Goal: Task Accomplishment & Management: Complete application form

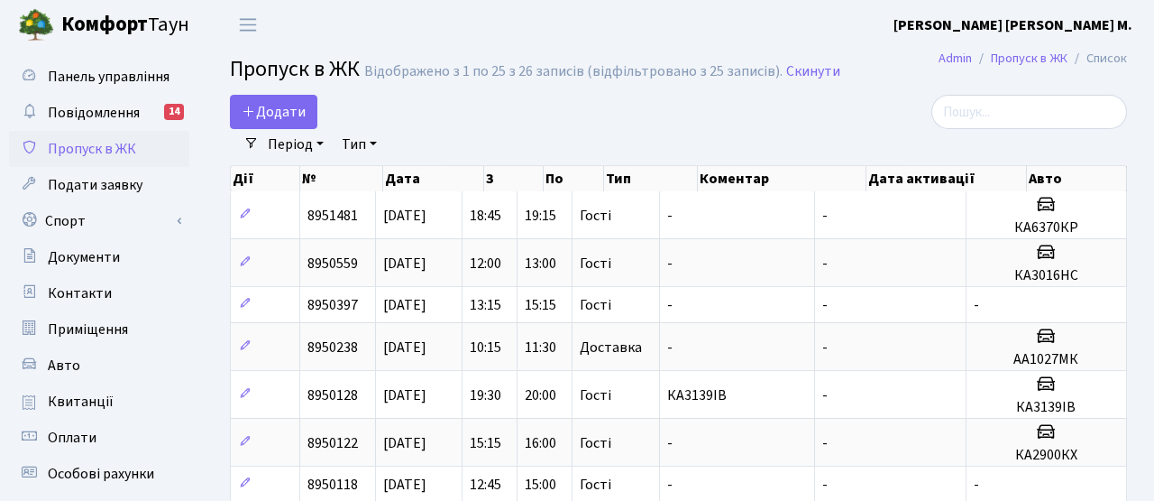
select select "25"
click at [276, 106] on span "Додати" at bounding box center [274, 112] width 64 height 20
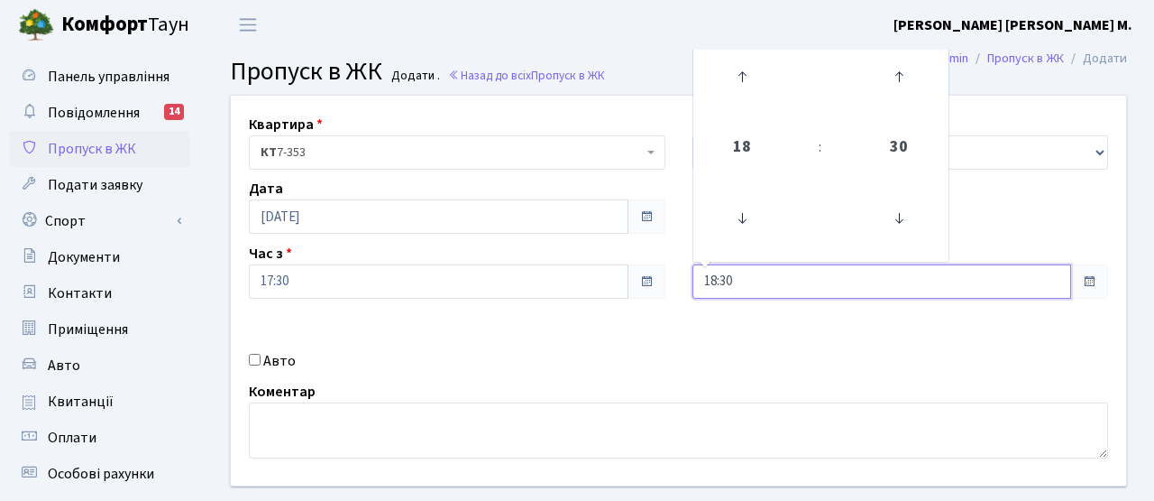
click at [783, 281] on input "18:30" at bounding box center [883, 281] width 380 height 34
click at [743, 71] on icon at bounding box center [742, 76] width 49 height 49
type input "20:30"
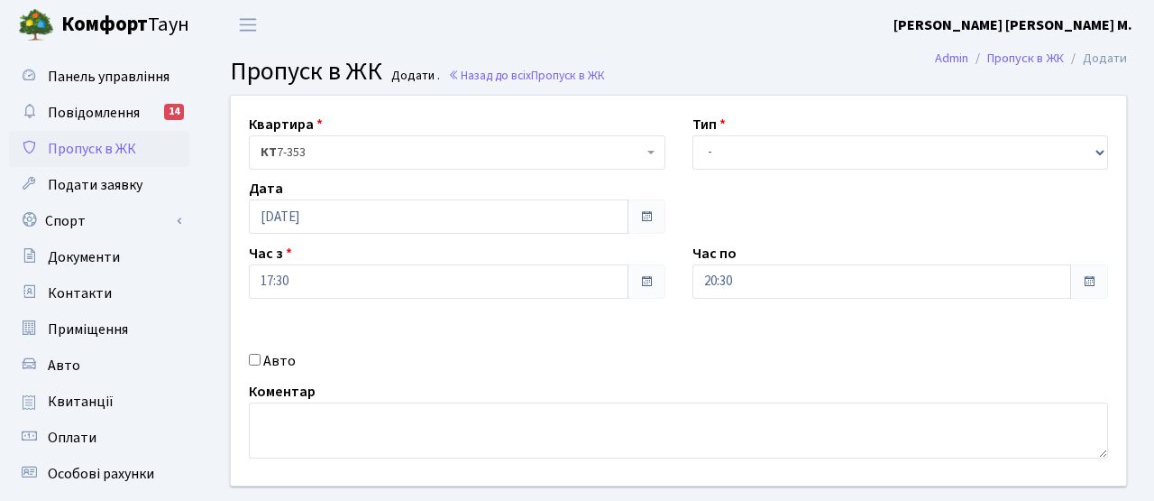
click at [505, 244] on div "Час з 17:30" at bounding box center [457, 271] width 444 height 56
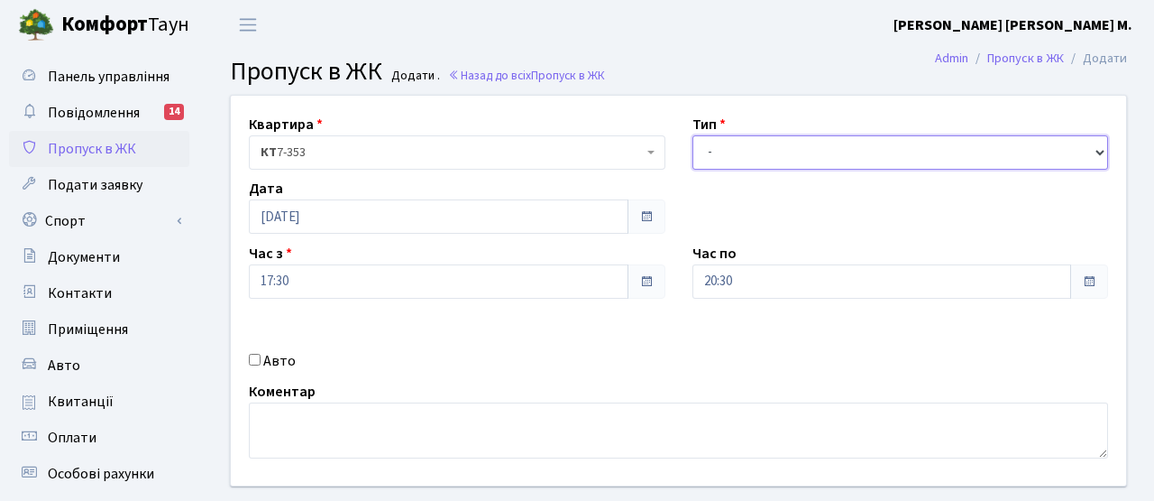
click at [735, 161] on select "- Доставка Таксі Гості Сервіс" at bounding box center [901, 152] width 417 height 34
select select "3"
click at [693, 135] on select "- Доставка Таксі Гості Сервіс" at bounding box center [901, 152] width 417 height 34
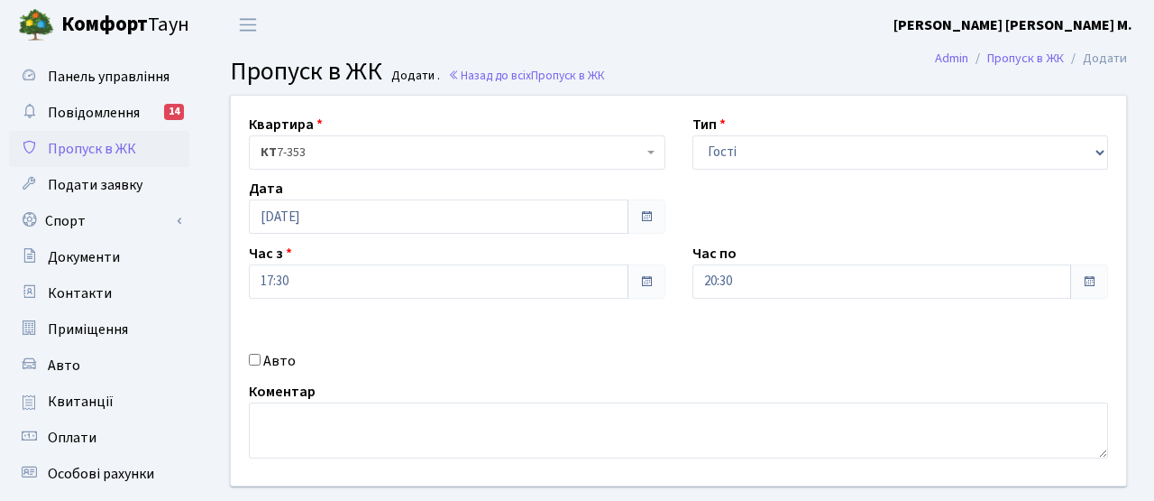
click at [264, 361] on label "Авто" at bounding box center [279, 361] width 32 height 22
click at [261, 361] on input "Авто" at bounding box center [255, 360] width 12 height 12
checkbox input "true"
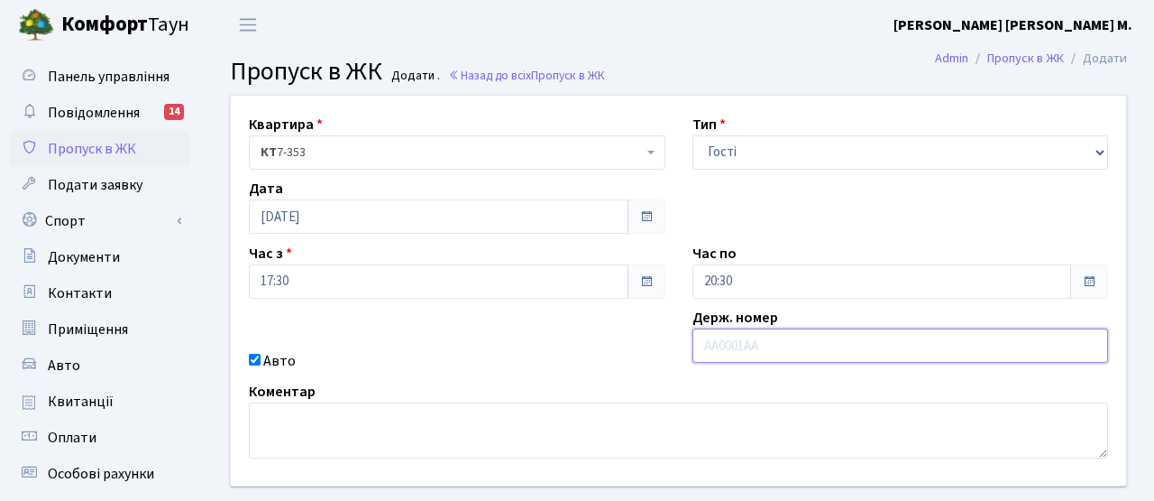
click at [834, 352] on input "text" at bounding box center [901, 345] width 417 height 34
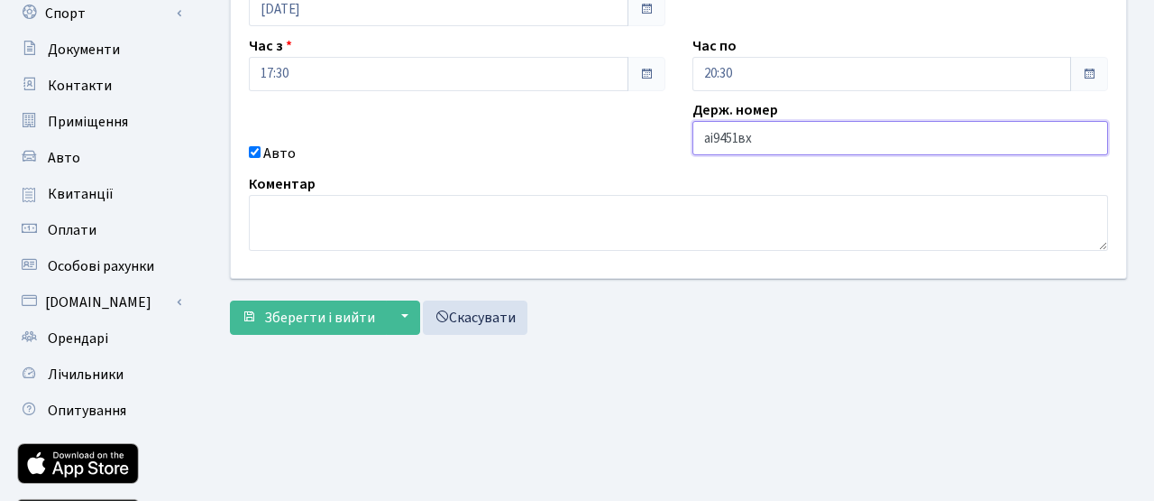
scroll to position [211, 0]
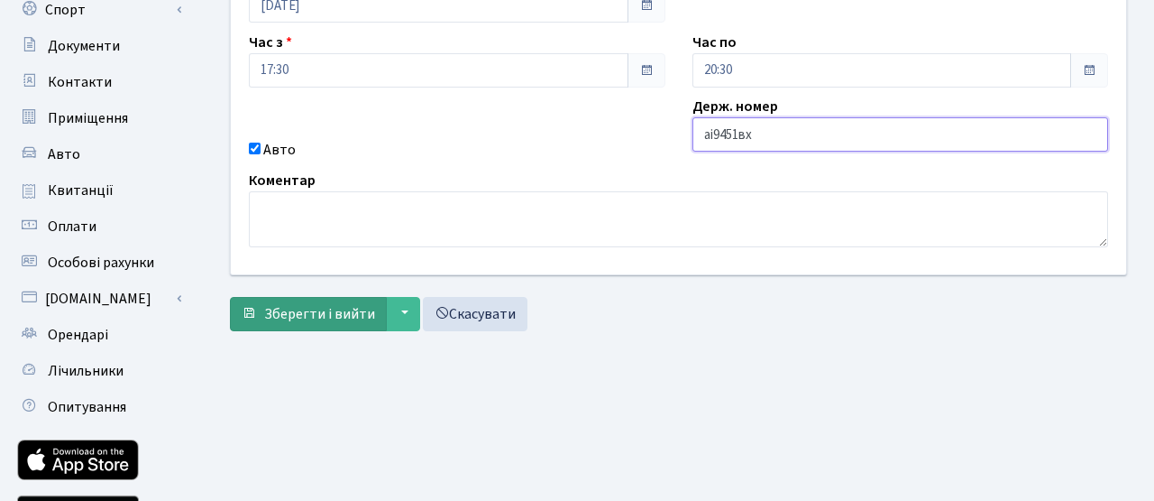
type input "аі9451вх"
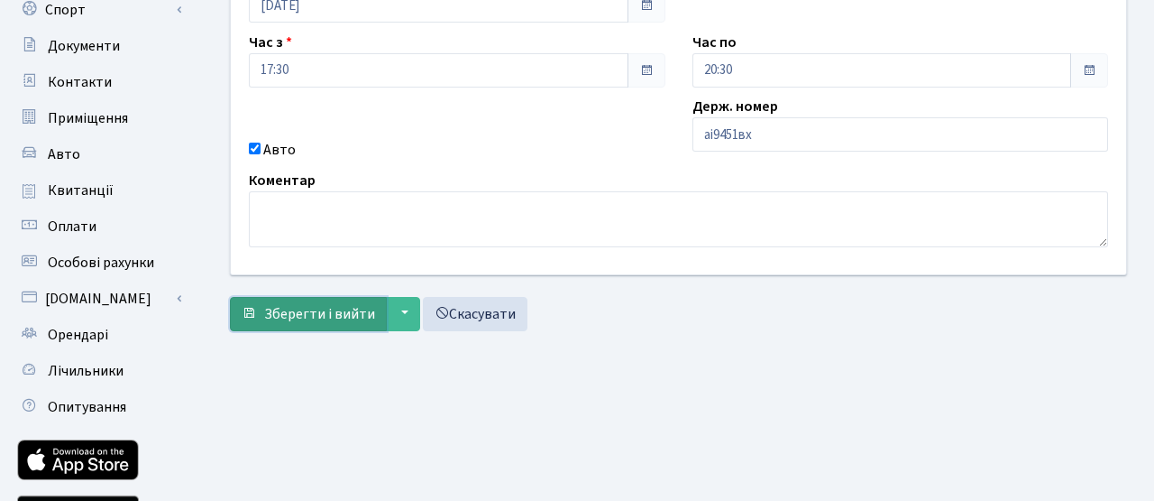
click at [301, 318] on span "Зберегти і вийти" at bounding box center [319, 314] width 111 height 20
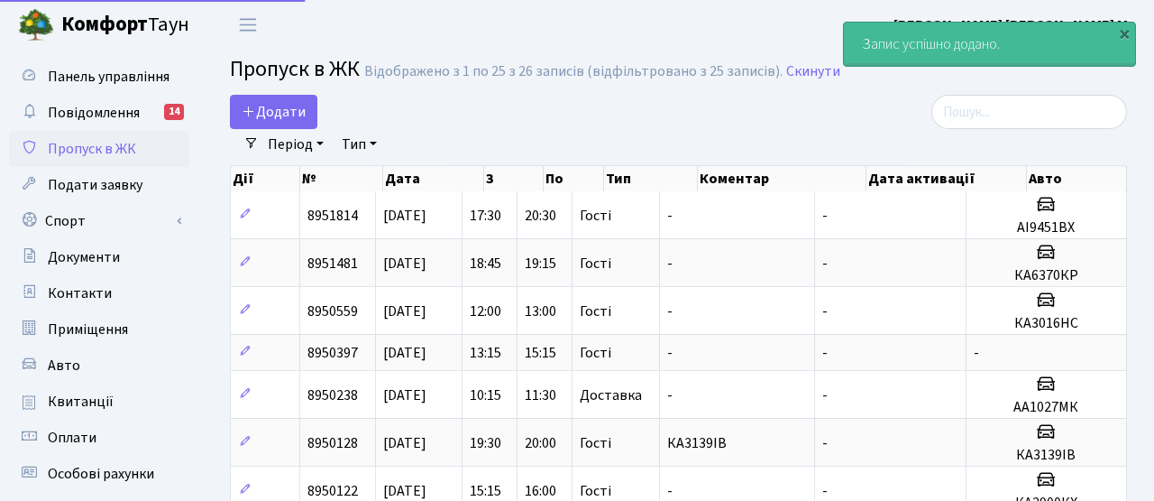
select select "25"
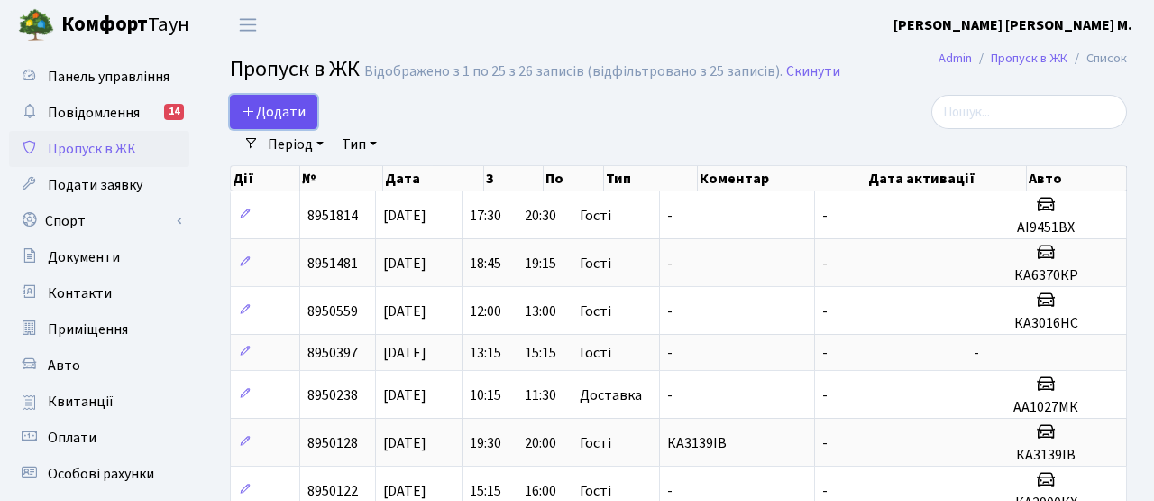
click at [271, 106] on span "Додати" at bounding box center [274, 112] width 64 height 20
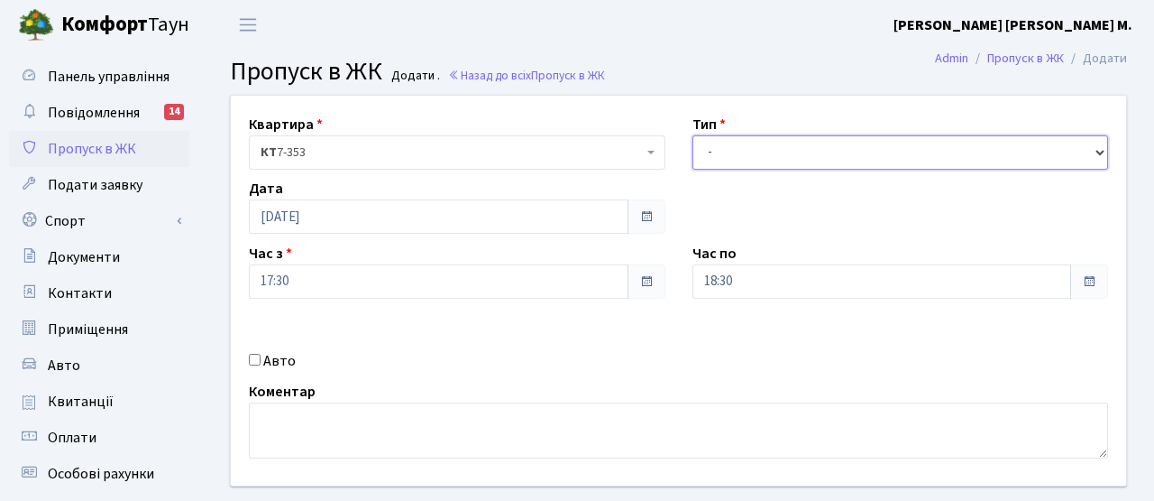
click at [832, 148] on select "- Доставка Таксі Гості Сервіс" at bounding box center [901, 152] width 417 height 34
select select "3"
click at [693, 135] on select "- Доставка Таксі Гості Сервіс" at bounding box center [901, 152] width 417 height 34
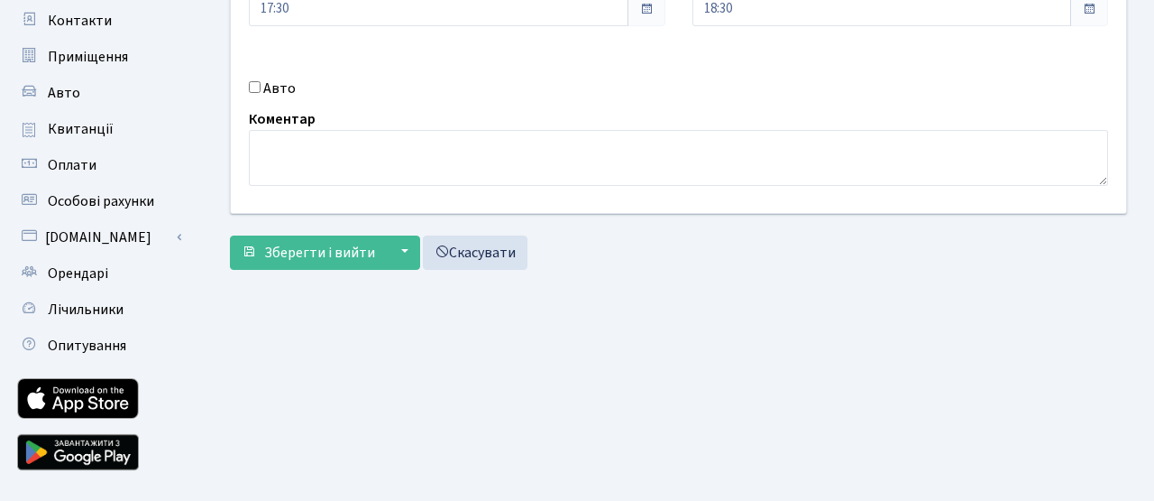
scroll to position [311, 0]
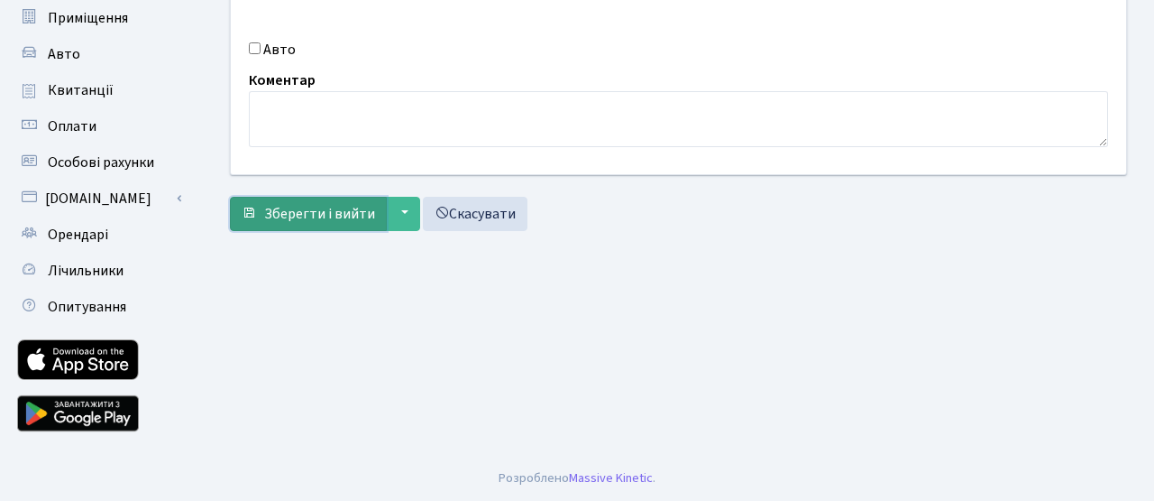
click at [287, 216] on span "Зберегти і вийти" at bounding box center [319, 214] width 111 height 20
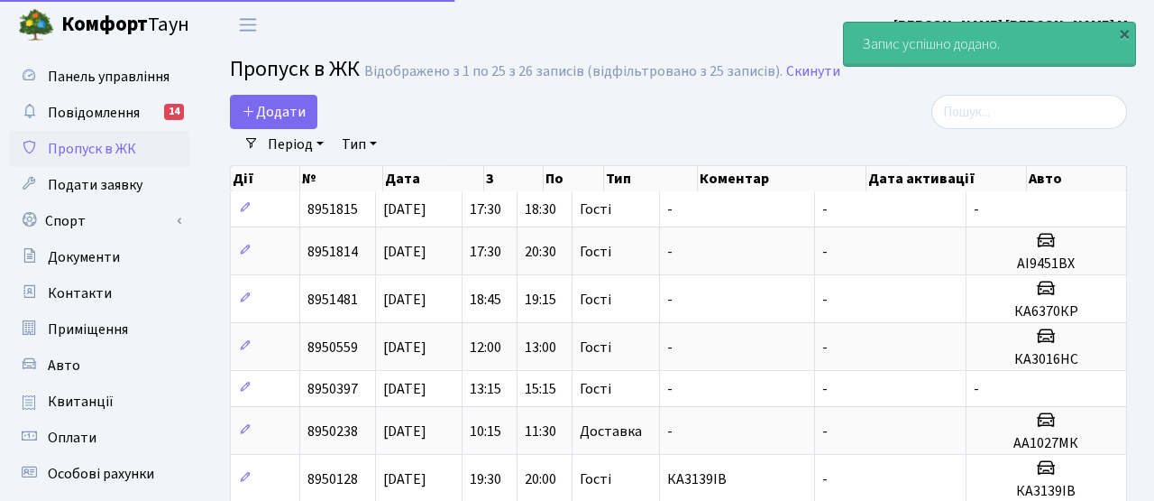
select select "25"
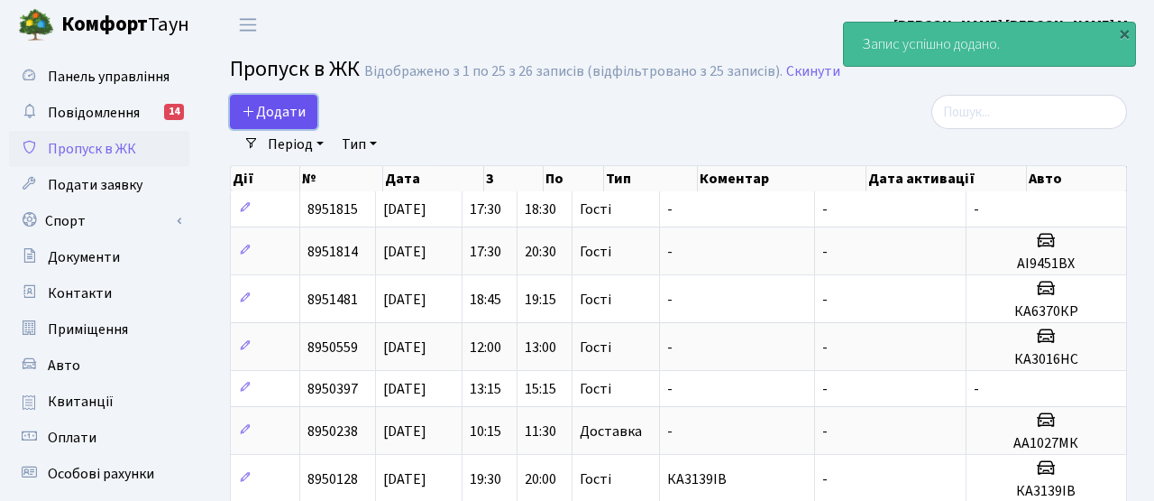
click at [310, 114] on link "Додати" at bounding box center [273, 112] width 87 height 34
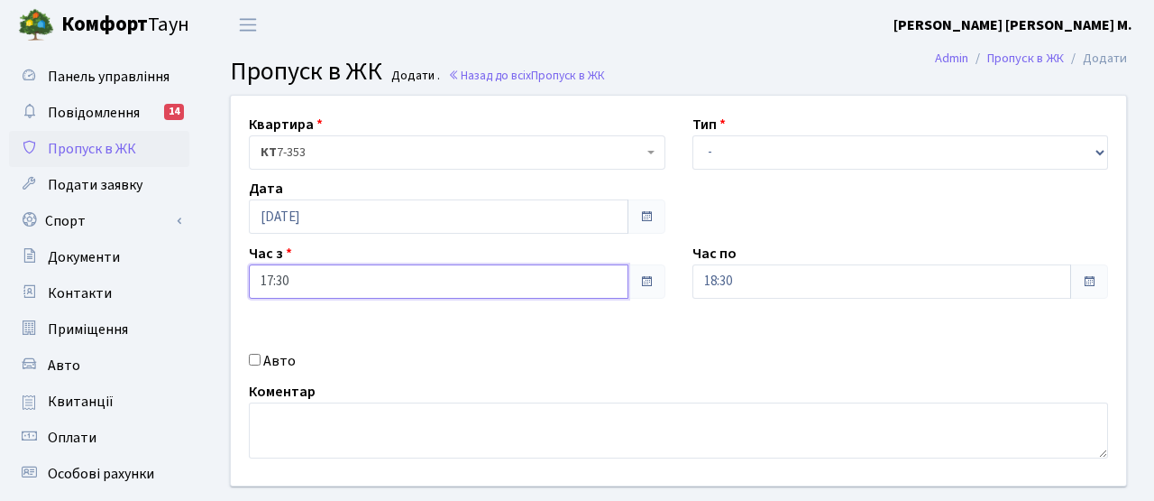
click at [308, 276] on input "17:30" at bounding box center [439, 281] width 380 height 34
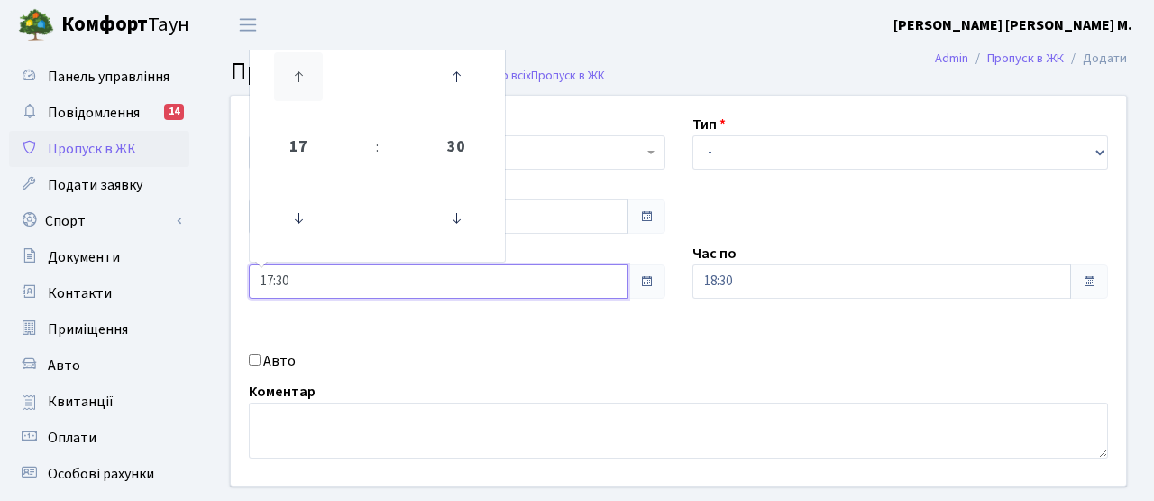
click at [298, 73] on icon at bounding box center [298, 76] width 49 height 49
type input "18:30"
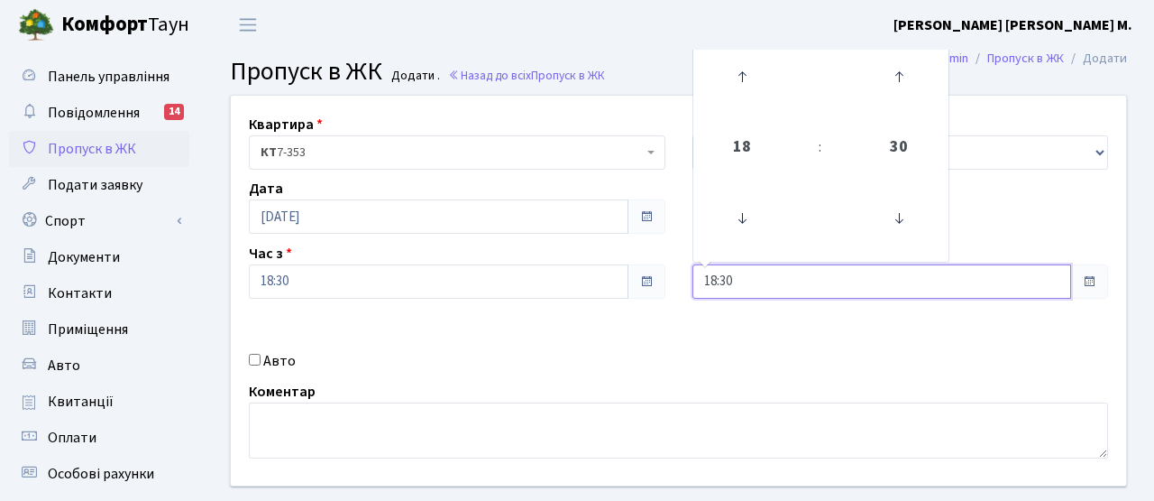
click at [881, 291] on input "18:30" at bounding box center [883, 281] width 380 height 34
click at [750, 87] on icon at bounding box center [742, 76] width 49 height 49
type input "19:30"
click at [588, 357] on div "Авто" at bounding box center [457, 361] width 444 height 22
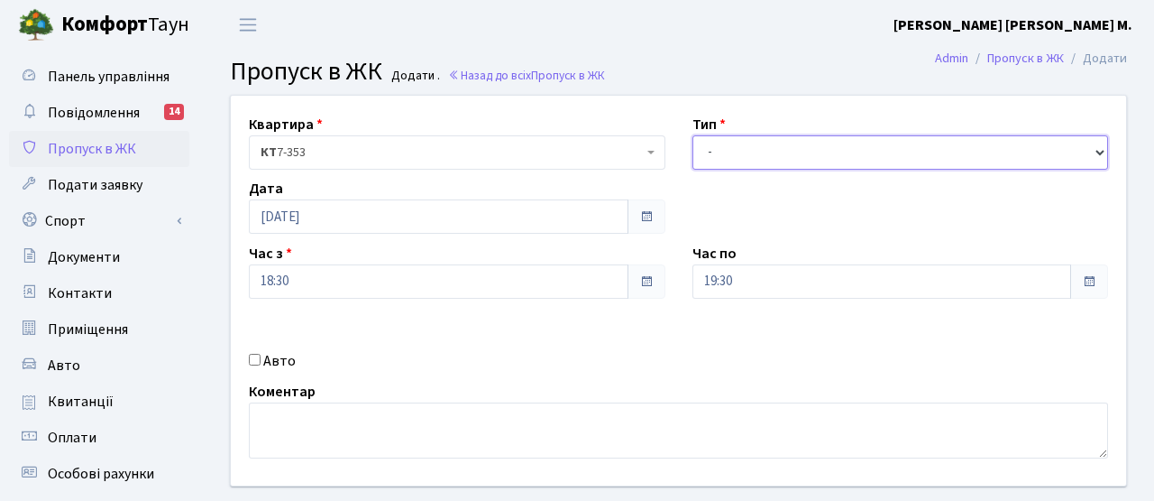
click at [940, 160] on select "- Доставка Таксі Гості Сервіс" at bounding box center [901, 152] width 417 height 34
select select "3"
click at [693, 135] on select "- Доставка Таксі Гості Сервіс" at bounding box center [901, 152] width 417 height 34
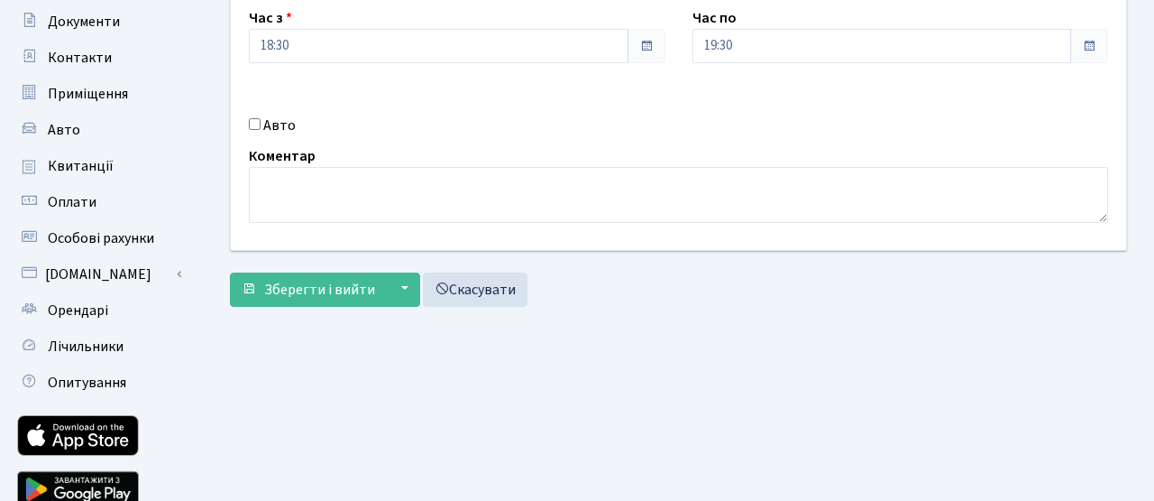
scroll to position [311, 0]
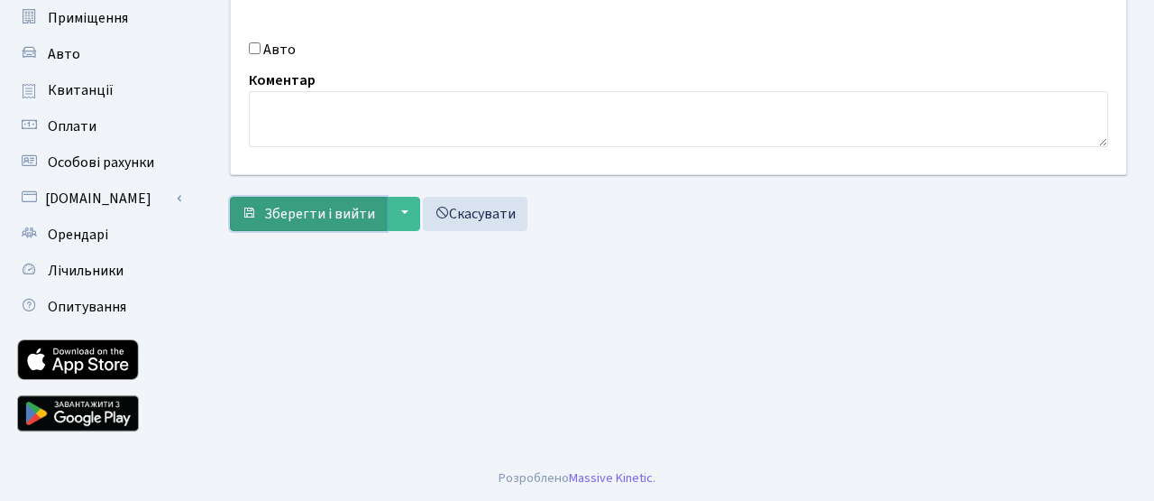
click at [326, 216] on span "Зберегти і вийти" at bounding box center [319, 214] width 111 height 20
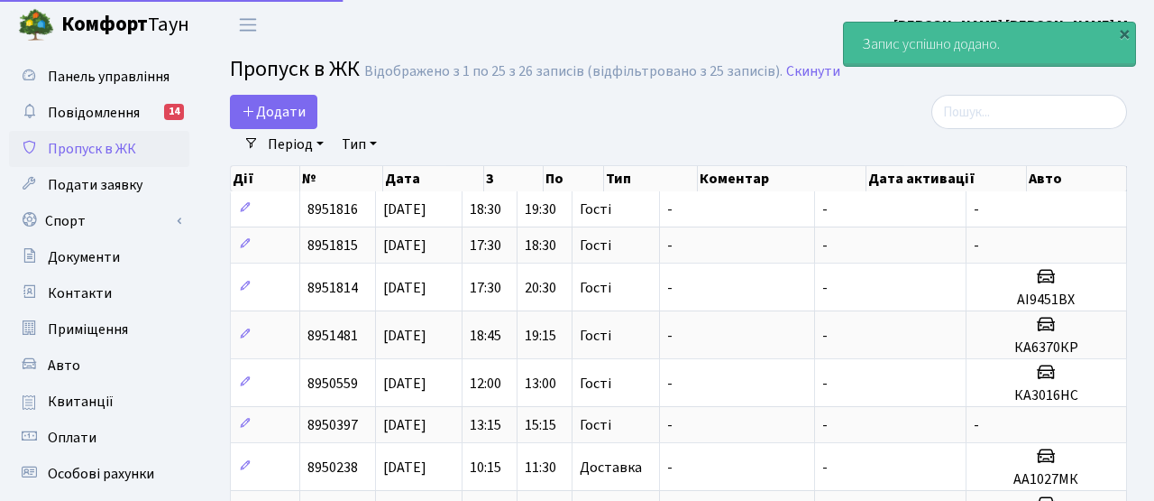
select select "25"
click at [284, 118] on span "Додати" at bounding box center [274, 112] width 64 height 20
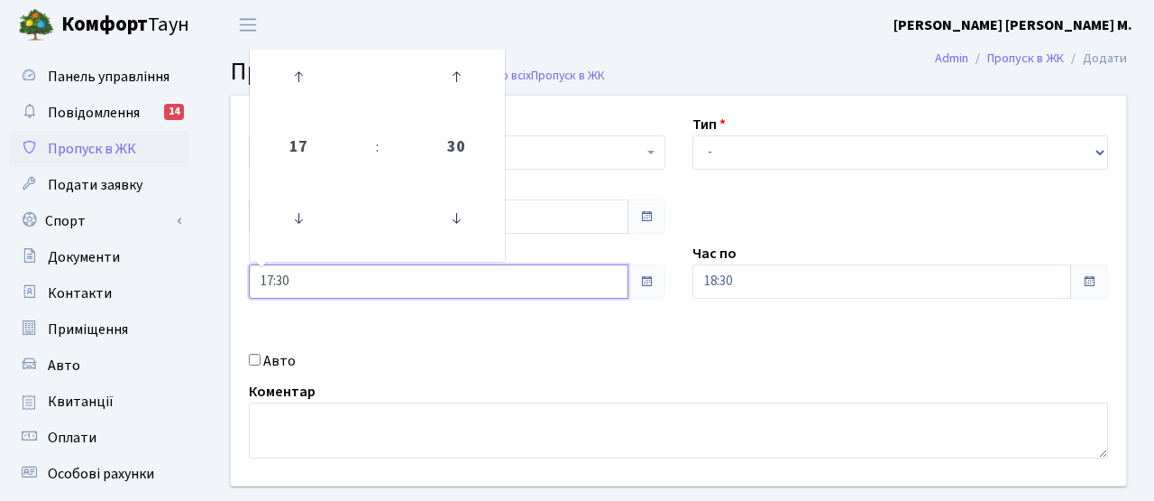
click at [316, 292] on input "17:30" at bounding box center [439, 281] width 380 height 34
click at [299, 91] on icon at bounding box center [298, 76] width 49 height 49
type input "19:30"
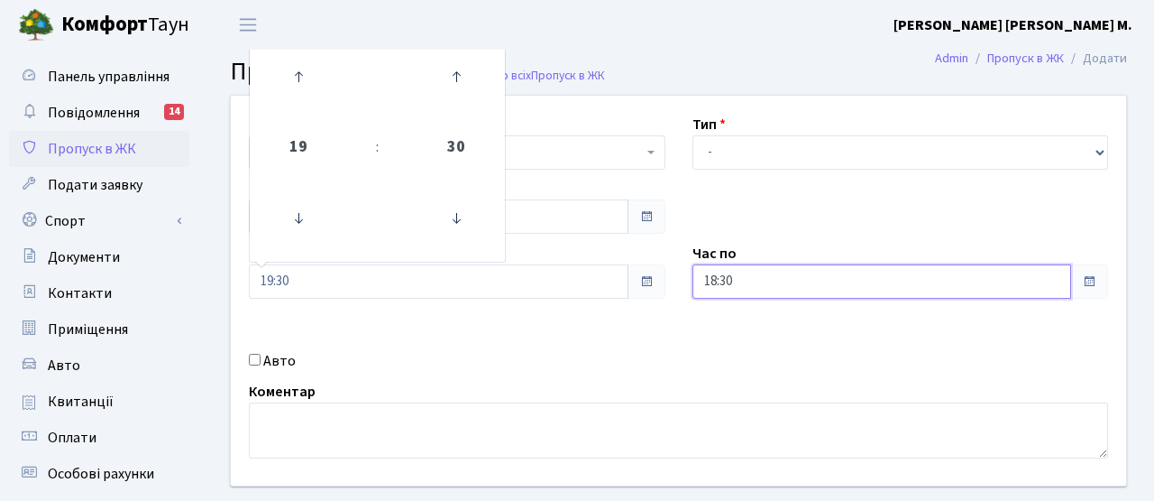
click at [759, 288] on input "18:30" at bounding box center [883, 281] width 380 height 34
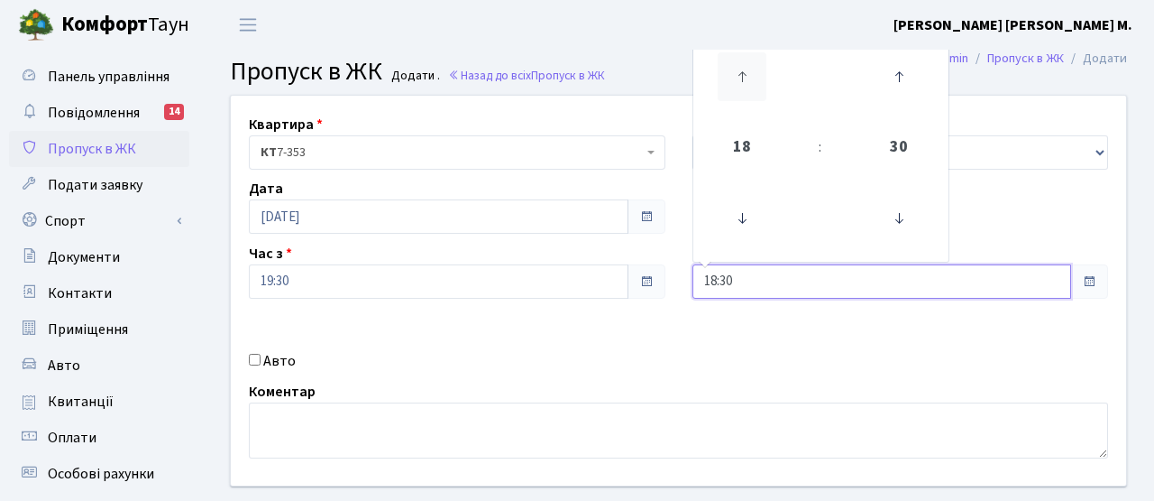
click at [742, 86] on icon at bounding box center [742, 76] width 49 height 49
type input "21:30"
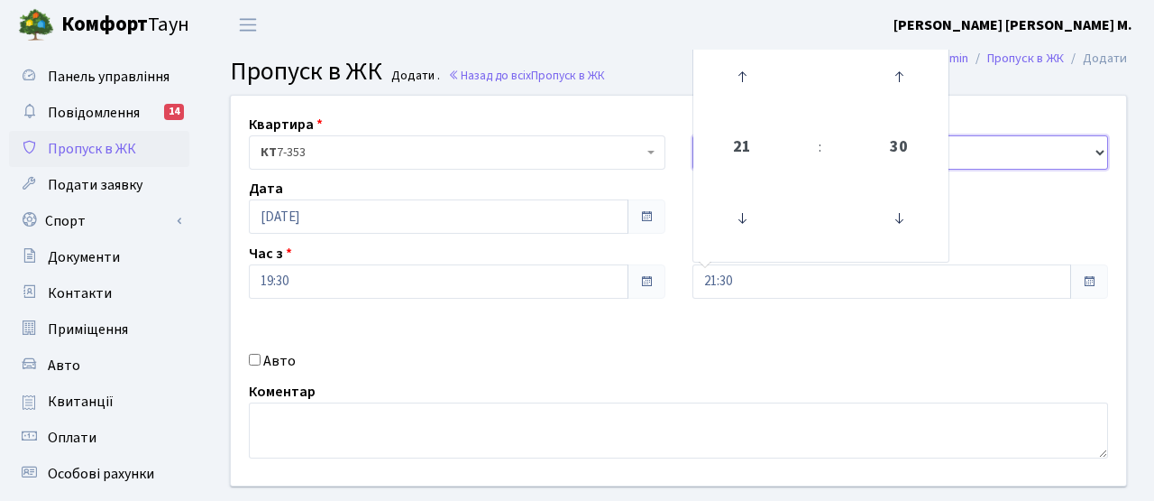
click at [984, 143] on select "- Доставка Таксі Гості Сервіс" at bounding box center [901, 152] width 417 height 34
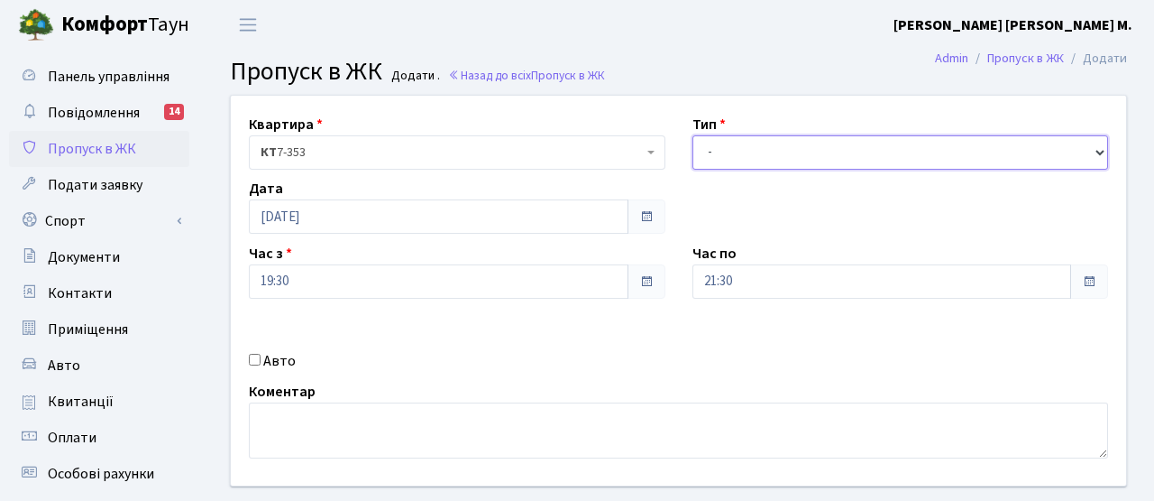
select select "3"
click at [693, 135] on select "- Доставка Таксі Гості Сервіс" at bounding box center [901, 152] width 417 height 34
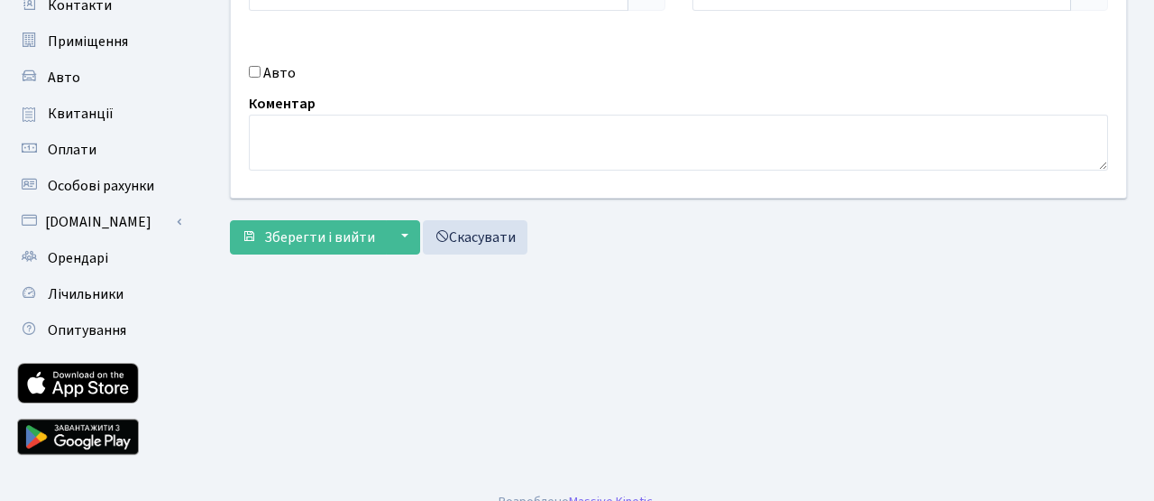
scroll to position [311, 0]
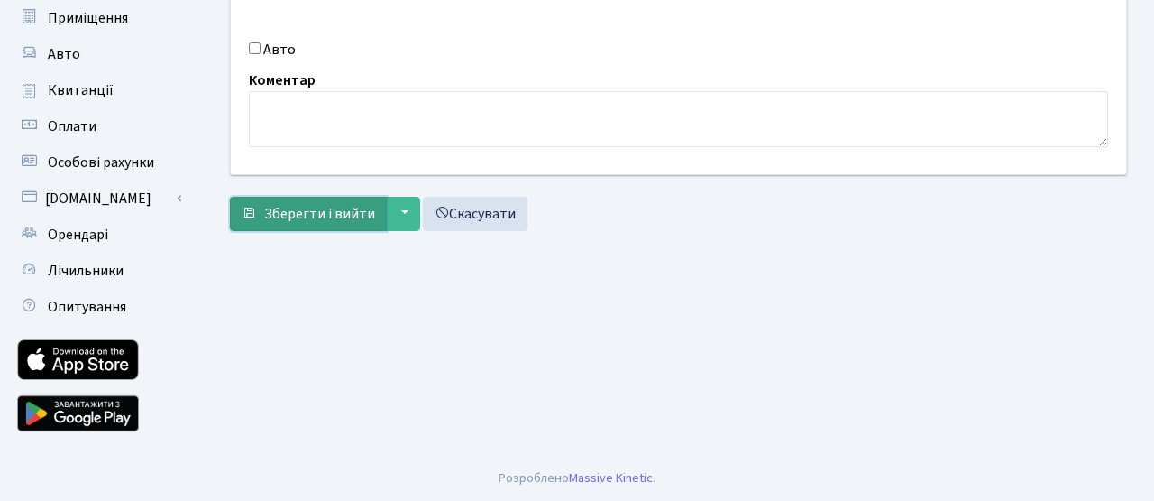
click at [316, 213] on span "Зберегти і вийти" at bounding box center [319, 214] width 111 height 20
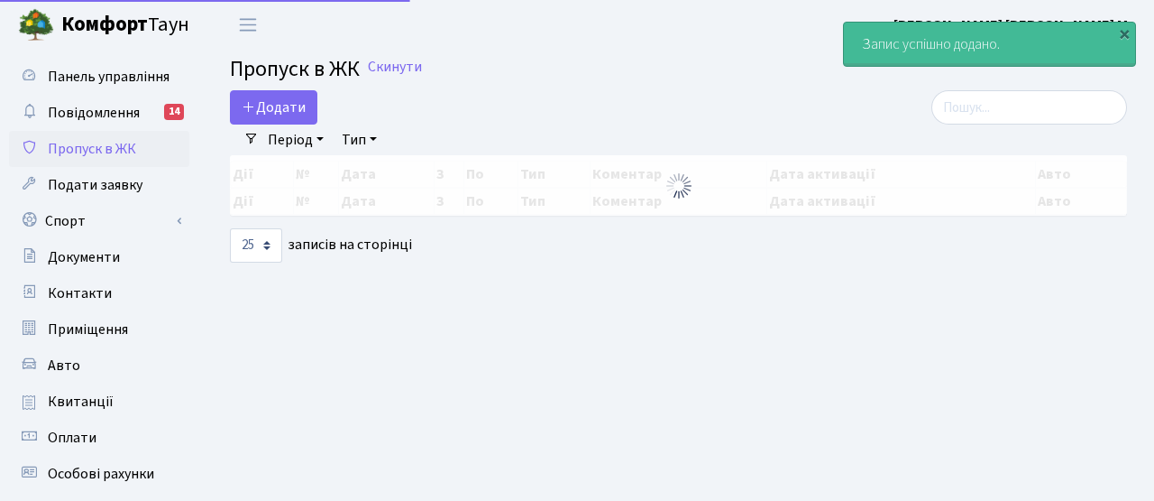
select select "25"
